Goal: Connect with others: Find contact information

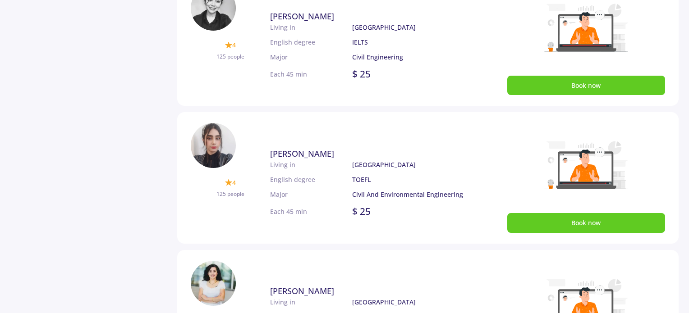
scroll to position [267, 0]
drag, startPoint x: 432, startPoint y: 147, endPoint x: 429, endPoint y: 144, distance: 4.8
click at [429, 144] on div "kimia khanlari 4 125 people Living in English degree Major Canada TOEFL Civil A…" at bounding box center [368, 183] width 197 height 99
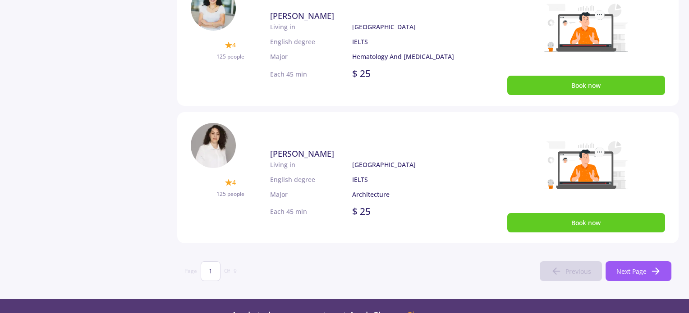
scroll to position [543, 0]
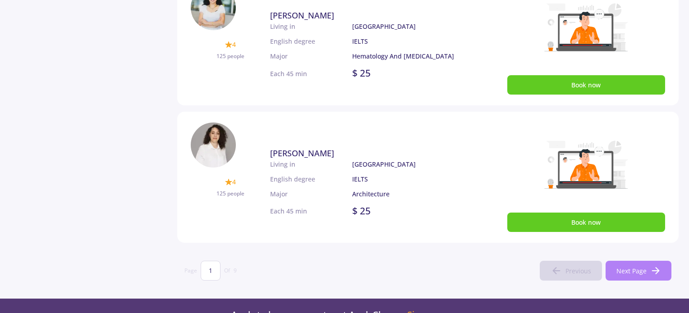
click at [629, 267] on span "Next Page" at bounding box center [631, 270] width 30 height 9
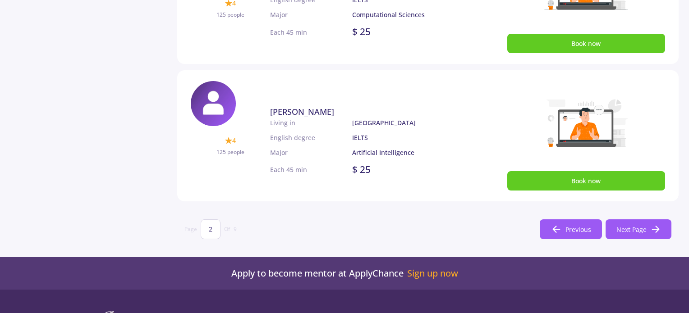
scroll to position [591, 0]
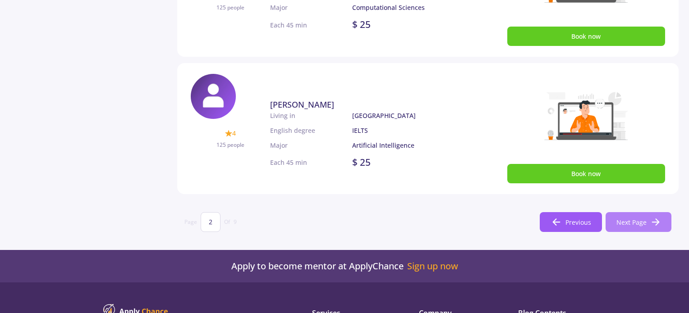
click at [653, 225] on icon at bounding box center [655, 222] width 11 height 11
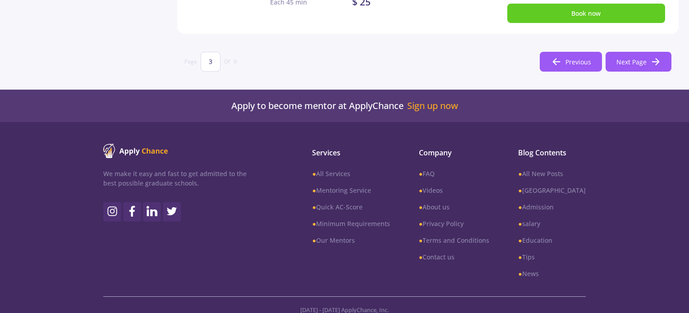
scroll to position [754, 0]
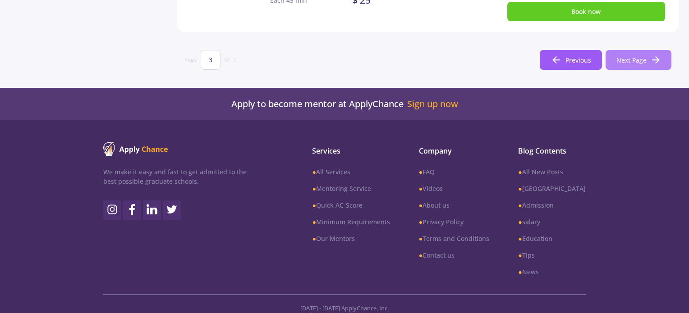
click at [632, 55] on span "Next Page" at bounding box center [631, 59] width 30 height 9
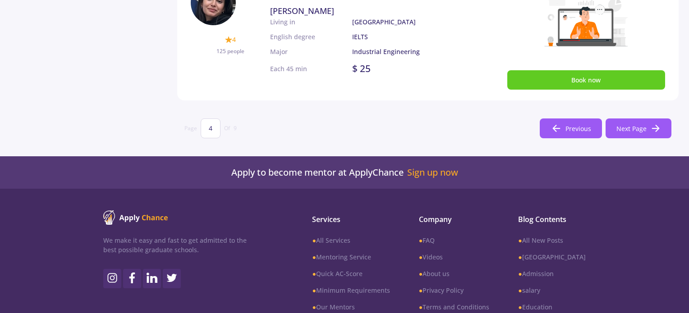
scroll to position [761, 0]
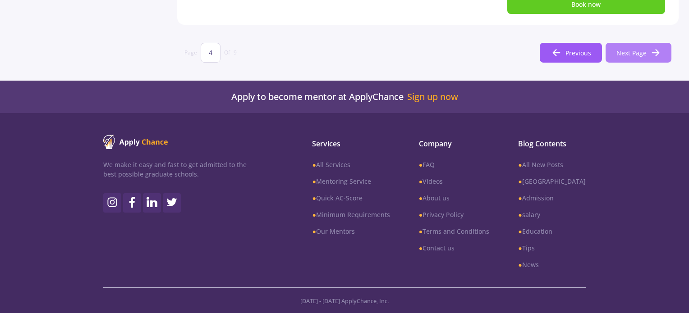
click at [626, 58] on button "Next Page" at bounding box center [638, 53] width 66 height 20
type input "5"
